Goal: Task Accomplishment & Management: Manage account settings

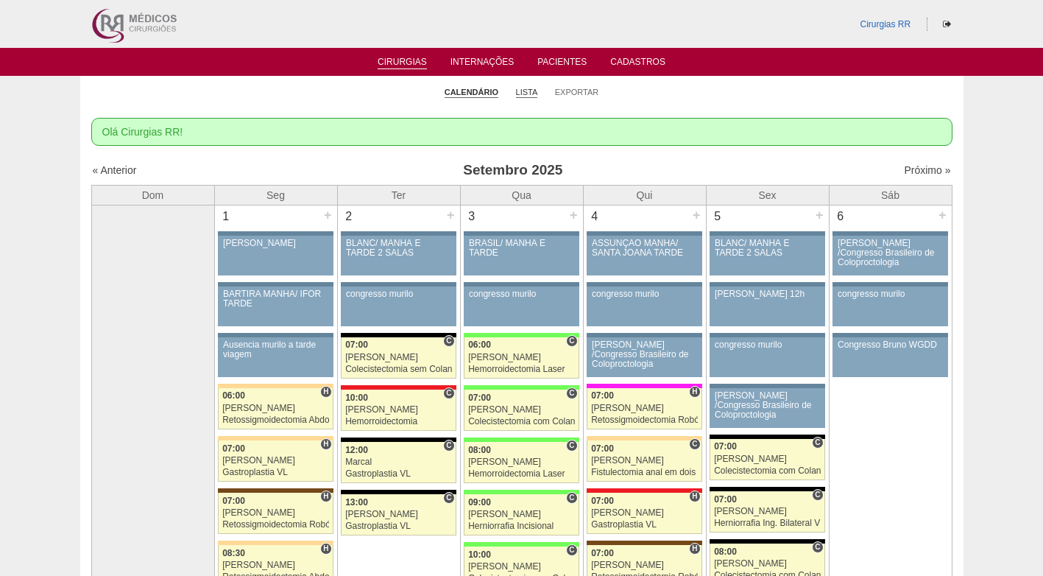
click at [525, 93] on link "Lista" at bounding box center [527, 92] width 22 height 11
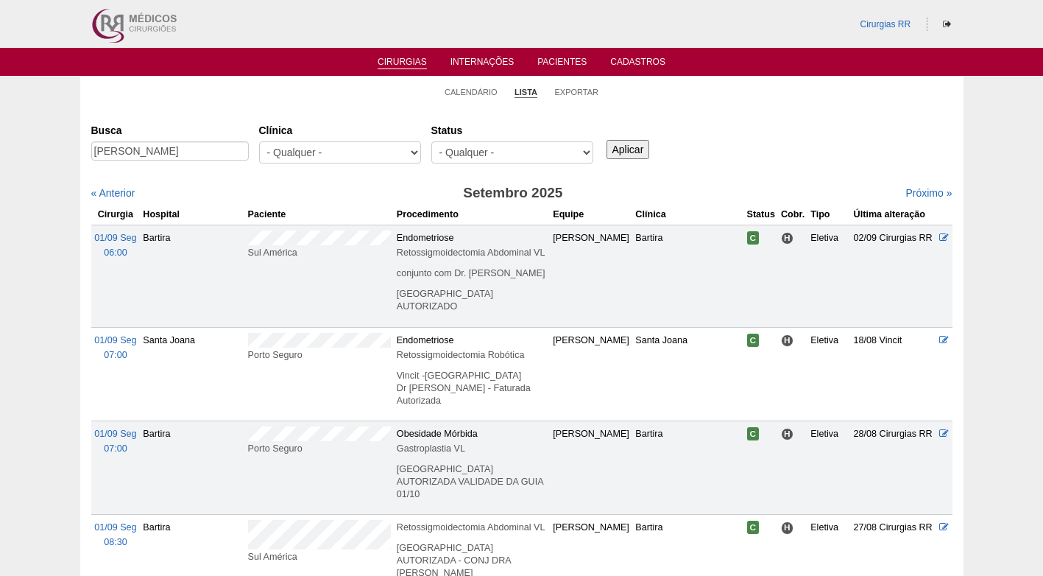
type input "BRUNO DE SOUSA OLIVEIRA"
click at [633, 152] on input "Aplicar" at bounding box center [627, 149] width 43 height 19
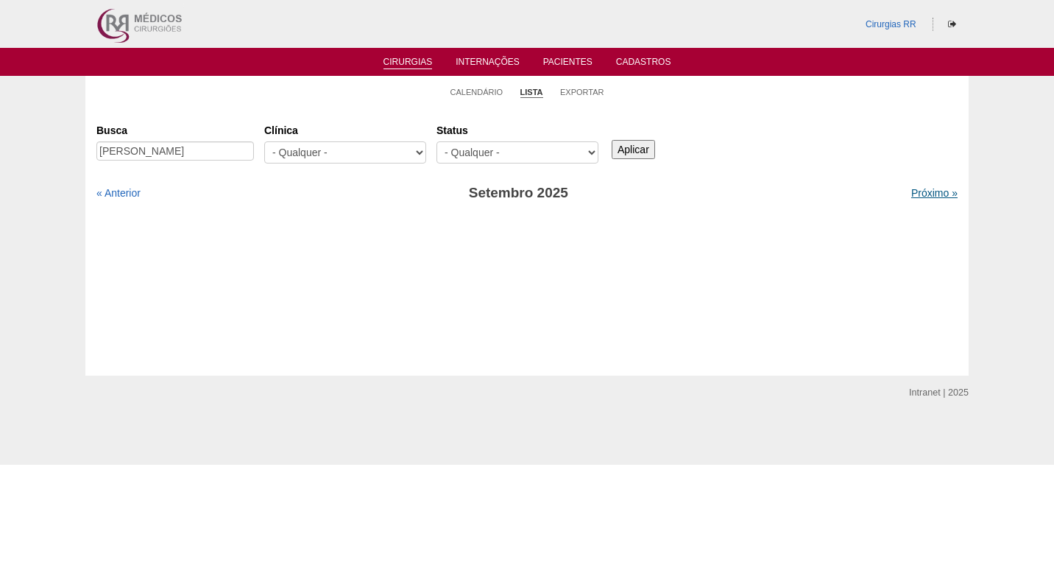
click at [938, 194] on link "Próximo »" at bounding box center [934, 193] width 46 height 12
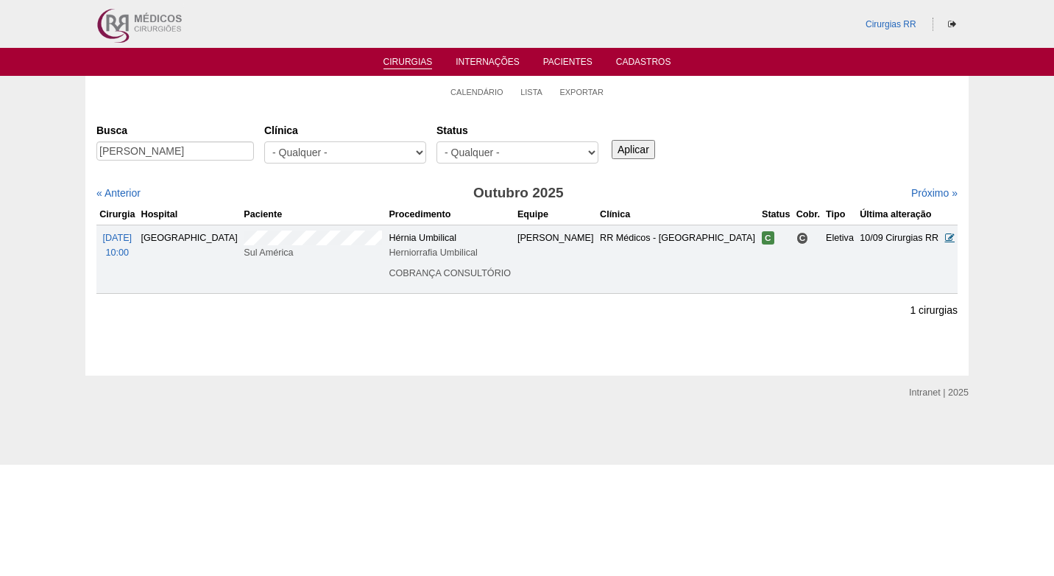
click at [946, 240] on icon at bounding box center [950, 238] width 10 height 10
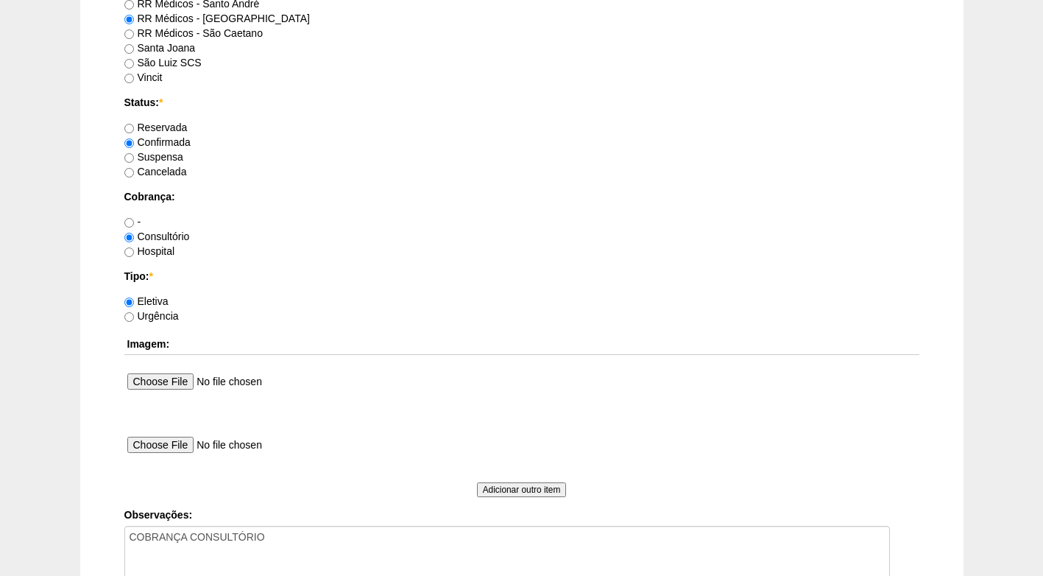
scroll to position [1321, 0]
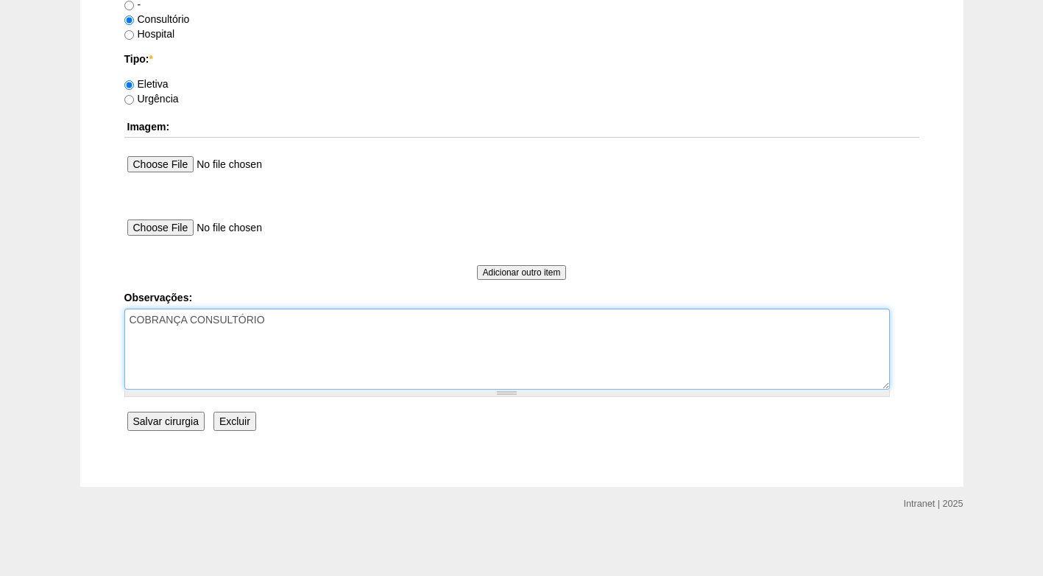
click at [322, 325] on textarea "COBRANÇA CONSULTÓRIO" at bounding box center [506, 348] width 765 height 81
click at [375, 333] on textarea "COBRANÇA CONSULTÓRIO" at bounding box center [506, 348] width 765 height 81
click at [219, 334] on textarea "COBRANÇA CONSULTÓRIO" at bounding box center [506, 348] width 765 height 81
click at [294, 328] on textarea "COBRANÇA CONSULTÓRIO" at bounding box center [506, 348] width 765 height 81
drag, startPoint x: 294, startPoint y: 328, endPoint x: 250, endPoint y: 338, distance: 45.3
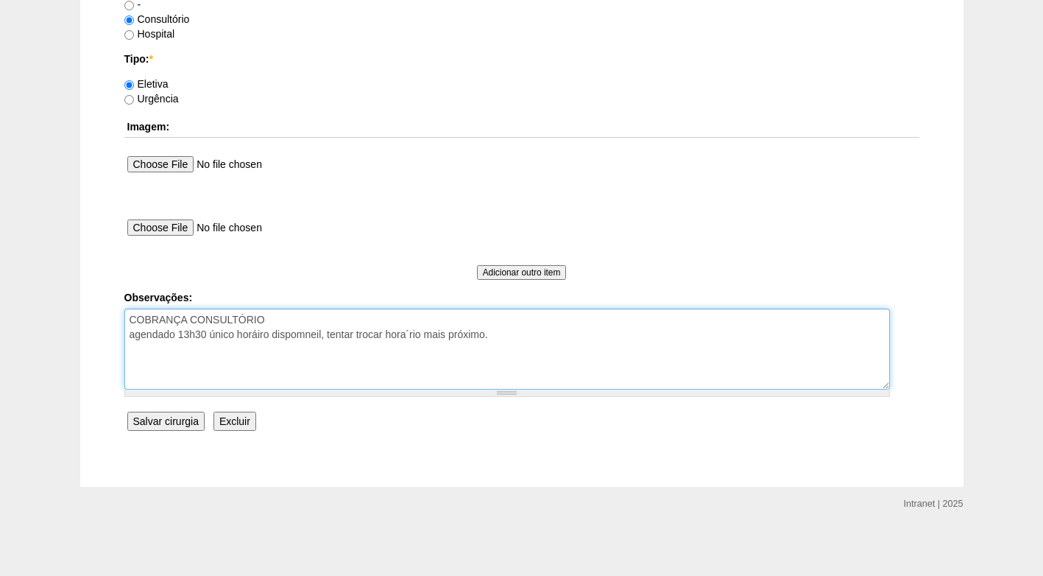
click at [250, 338] on textarea "COBRANÇA CONSULTÓRIO" at bounding box center [506, 348] width 765 height 81
click at [306, 337] on textarea "COBRANÇA CONSULTÓRIO" at bounding box center [506, 348] width 765 height 81
drag, startPoint x: 306, startPoint y: 337, endPoint x: 291, endPoint y: 336, distance: 15.5
click at [291, 336] on textarea "COBRANÇA CONSULTÓRIO" at bounding box center [506, 348] width 765 height 81
click at [320, 330] on textarea "COBRANÇA CONSULTÓRIO" at bounding box center [506, 348] width 765 height 81
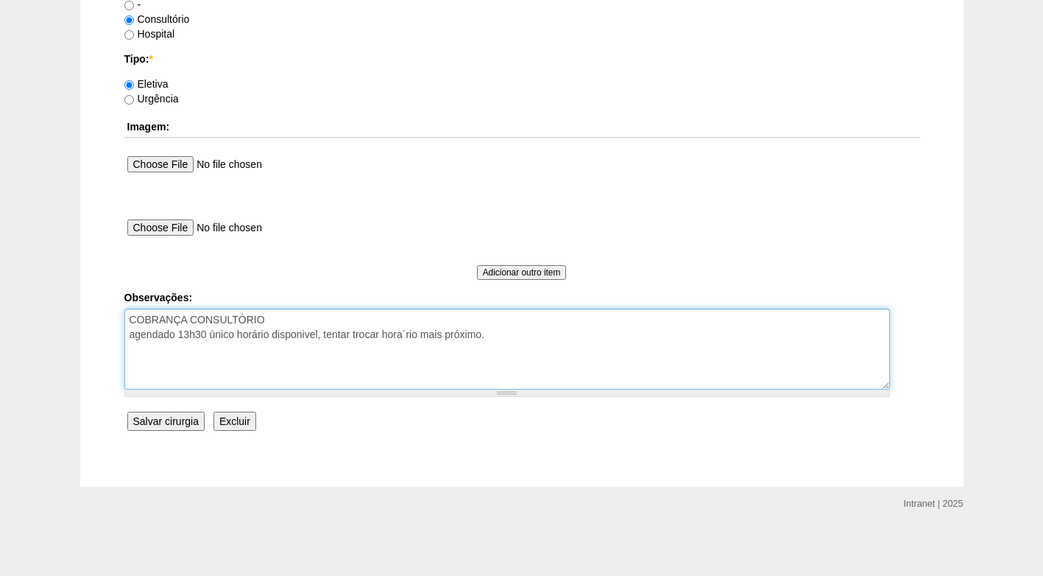
click at [403, 336] on textarea "COBRANÇA CONSULTÓRIO" at bounding box center [506, 348] width 765 height 81
click at [512, 339] on textarea "COBRANÇA CONSULTÓRIO" at bounding box center [506, 348] width 765 height 81
click at [289, 334] on textarea "COBRANÇA CONSULTÓRIO" at bounding box center [506, 348] width 765 height 81
type textarea "COBRANÇA CONSULTÓRIO agendado 13h30 único horário disponível, tentar trocar hor…"
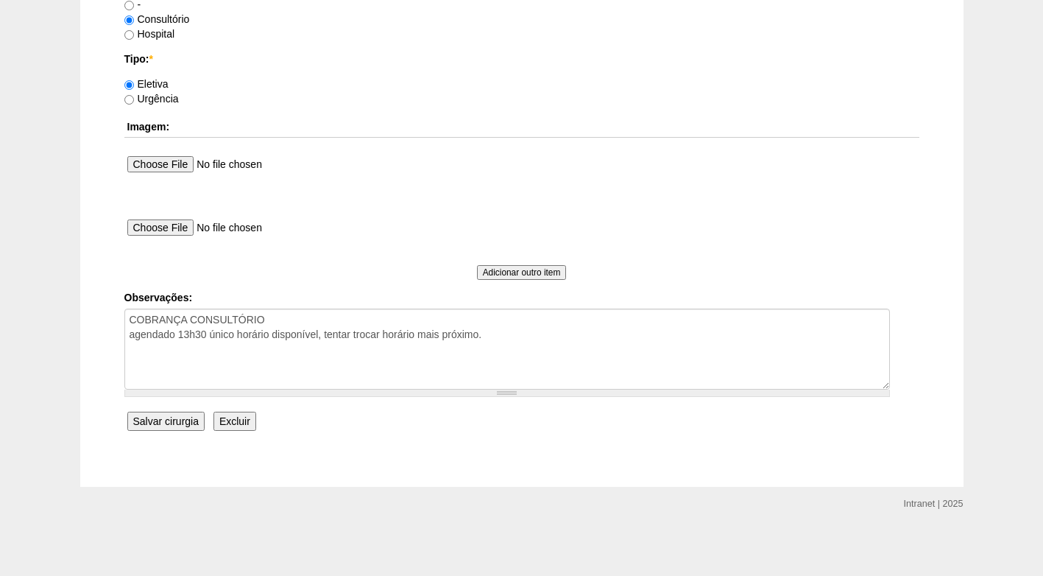
click at [163, 422] on input "Salvar cirurgia" at bounding box center [165, 420] width 77 height 19
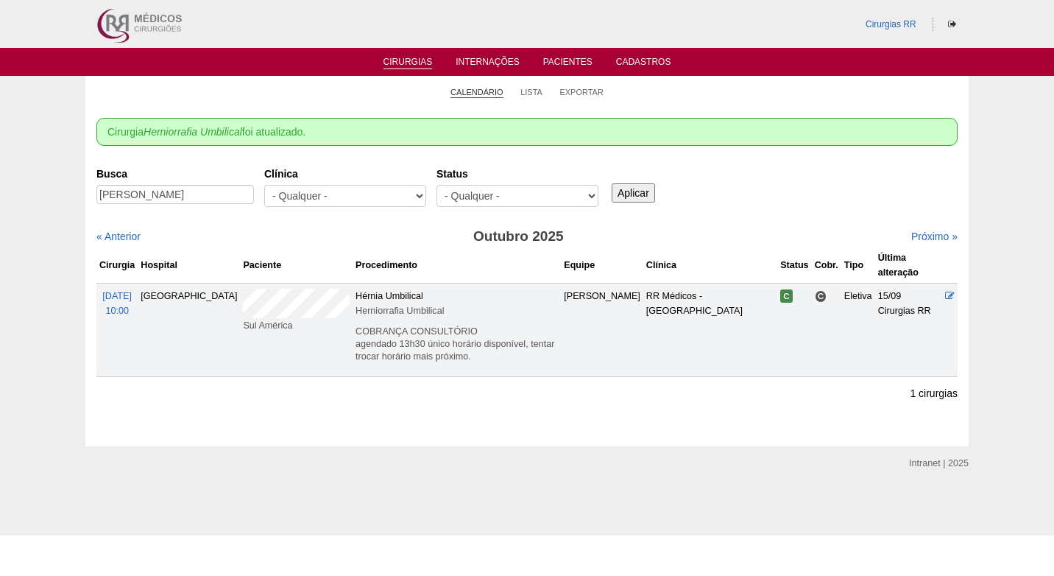
click at [481, 92] on link "Calendário" at bounding box center [476, 92] width 53 height 11
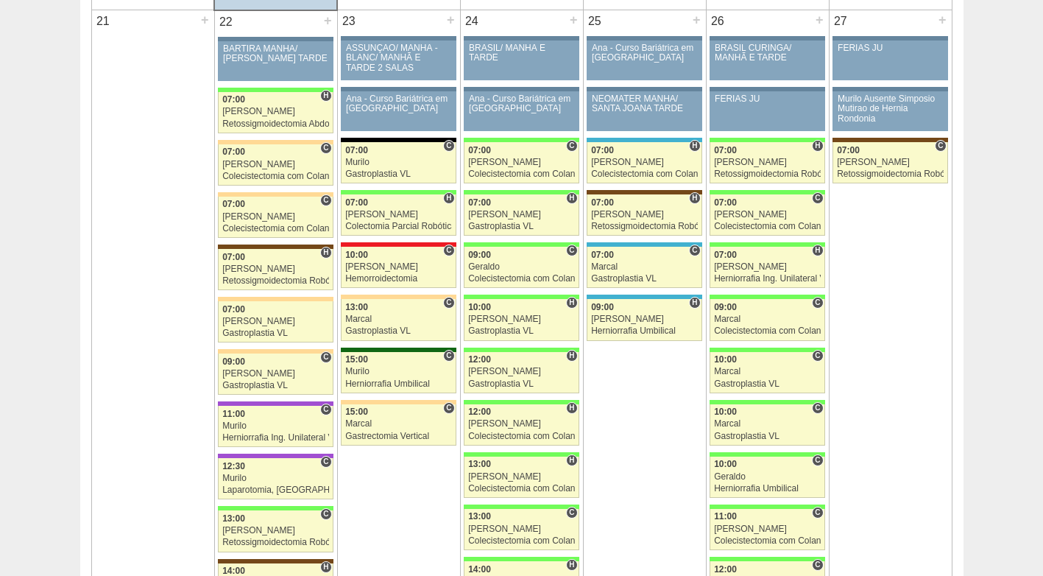
scroll to position [2282, 0]
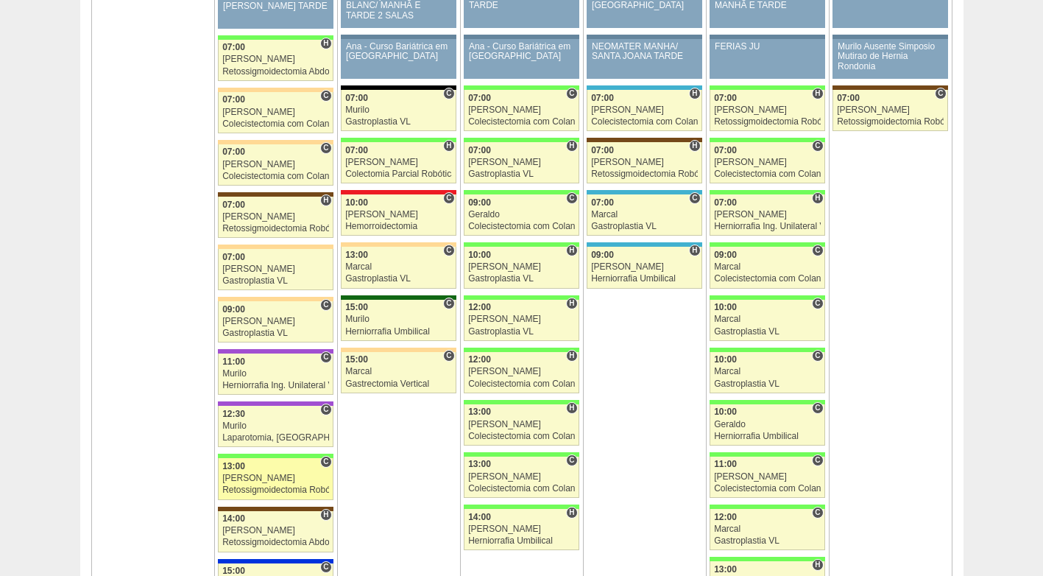
click at [263, 478] on div "[PERSON_NAME]" at bounding box center [275, 478] width 107 height 10
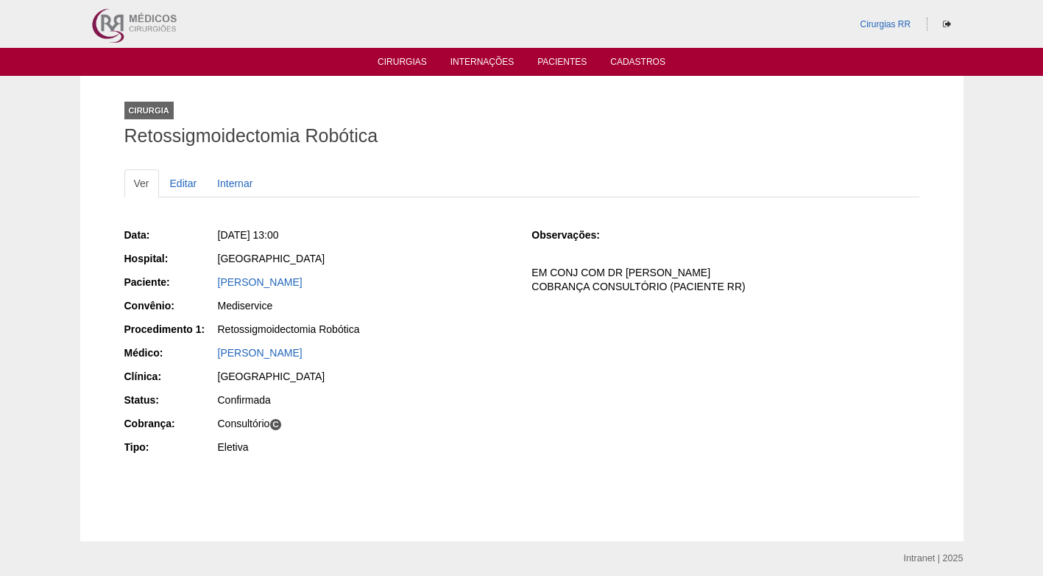
click at [416, 367] on div "Data: [DATE] 13:00 Hospital: [GEOGRAPHIC_DATA] Paciente: [PERSON_NAME] Convênio…" at bounding box center [317, 342] width 387 height 241
click at [415, 318] on div "Data: [DATE] 13:00 Hospital: [GEOGRAPHIC_DATA] Paciente: [PERSON_NAME] Convênio…" at bounding box center [317, 342] width 387 height 241
click at [441, 306] on div "Mediservice" at bounding box center [365, 305] width 294 height 15
click at [449, 246] on div "Data: [DATE] 13:00 Hospital: [GEOGRAPHIC_DATA] Paciente: [PERSON_NAME] Convênio…" at bounding box center [317, 342] width 387 height 241
drag, startPoint x: 444, startPoint y: 282, endPoint x: 212, endPoint y: 283, distance: 231.8
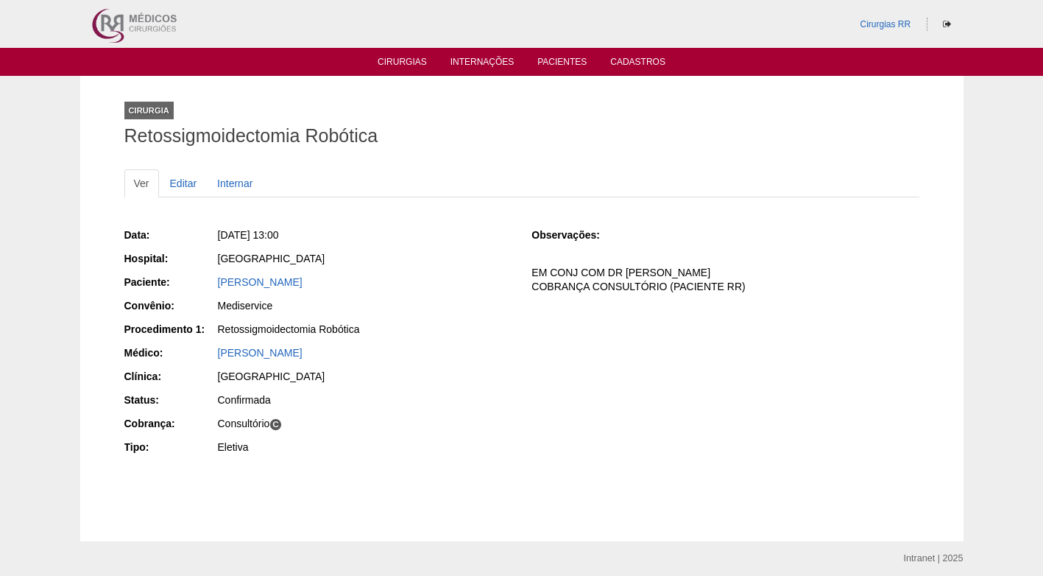
click at [212, 283] on div "Paciente: [PERSON_NAME]" at bounding box center [317, 284] width 387 height 18
copy div "Paciente: [PERSON_NAME]"
click at [389, 58] on link "Cirurgias" at bounding box center [402, 63] width 49 height 13
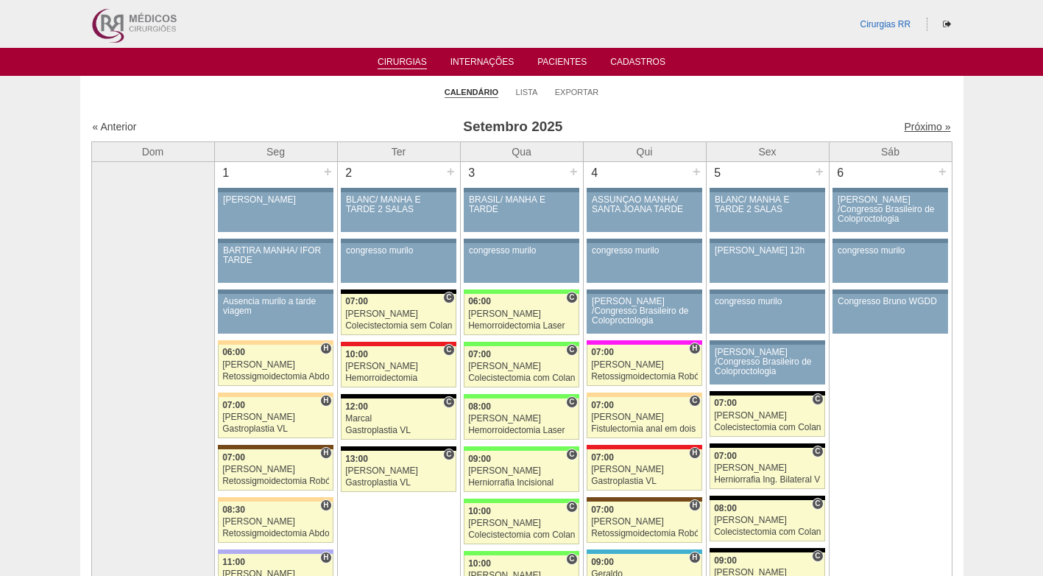
click at [904, 121] on link "Próximo »" at bounding box center [927, 127] width 46 height 12
click at [910, 125] on link "Próximo »" at bounding box center [927, 127] width 46 height 12
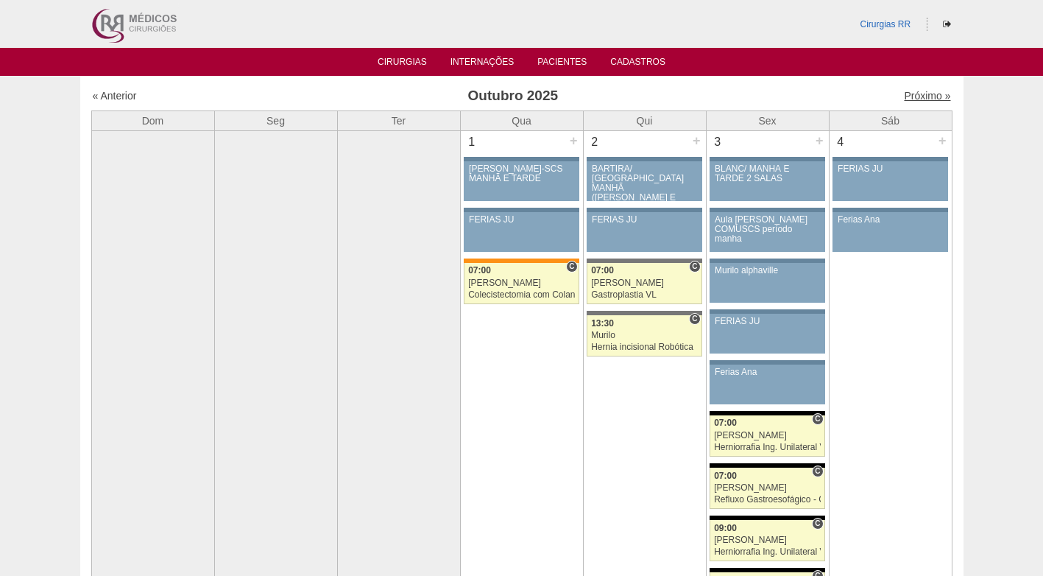
click at [913, 96] on link "Próximo »" at bounding box center [927, 96] width 46 height 12
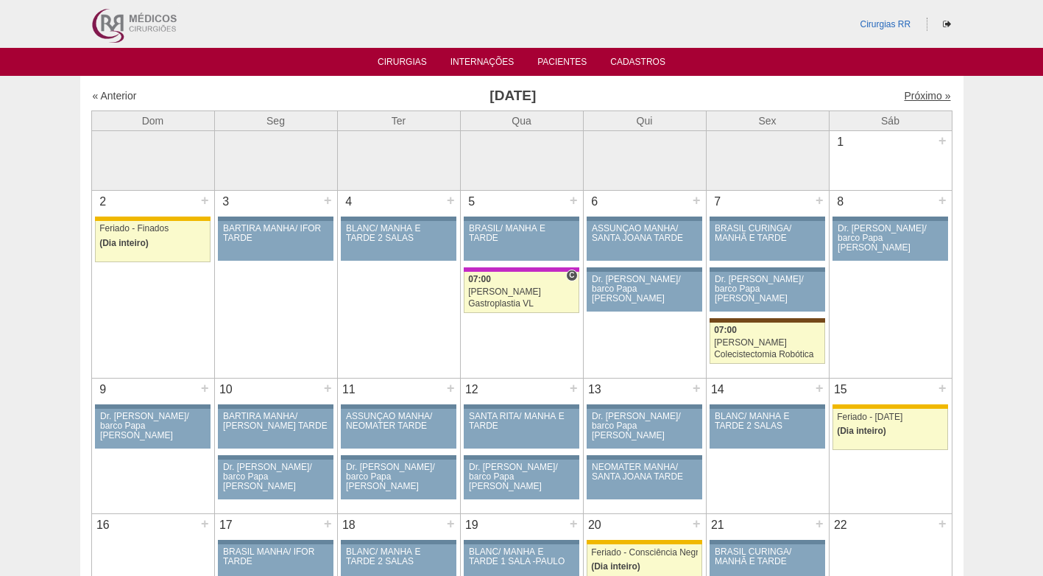
click at [904, 96] on link "Próximo »" at bounding box center [927, 96] width 46 height 12
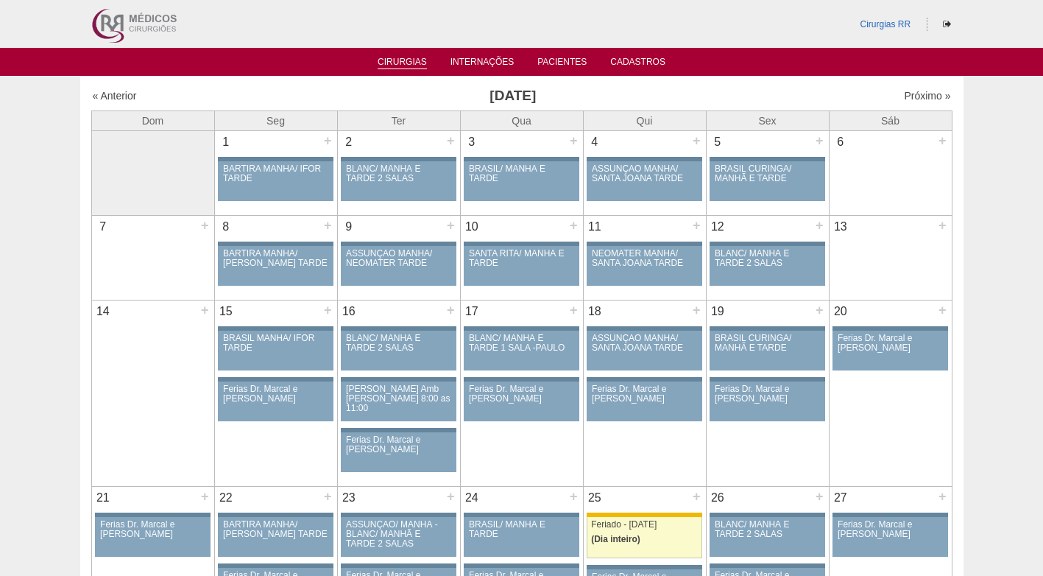
click at [405, 58] on link "Cirurgias" at bounding box center [402, 63] width 49 height 13
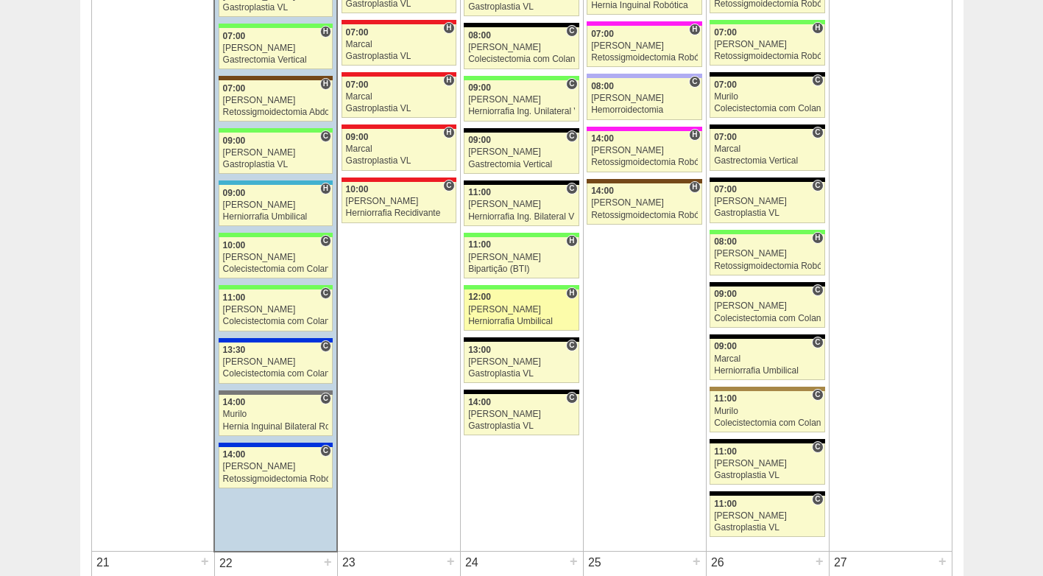
scroll to position [1693, 0]
